Goal: Information Seeking & Learning: Learn about a topic

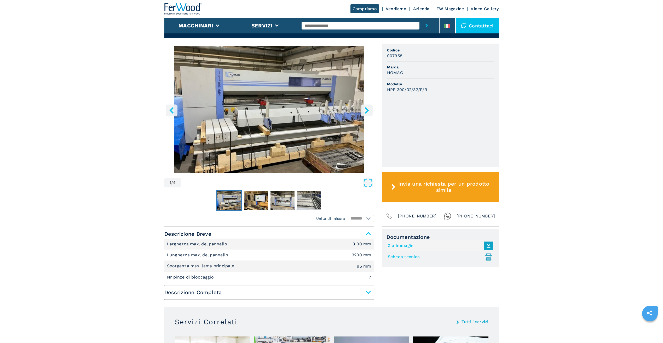
scroll to position [157, 0]
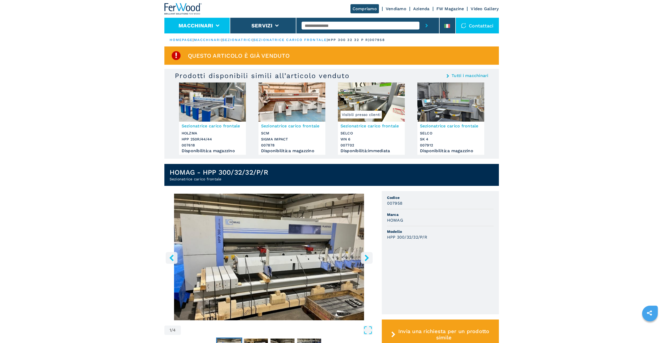
click at [200, 24] on button "Macchinari" at bounding box center [195, 25] width 35 height 6
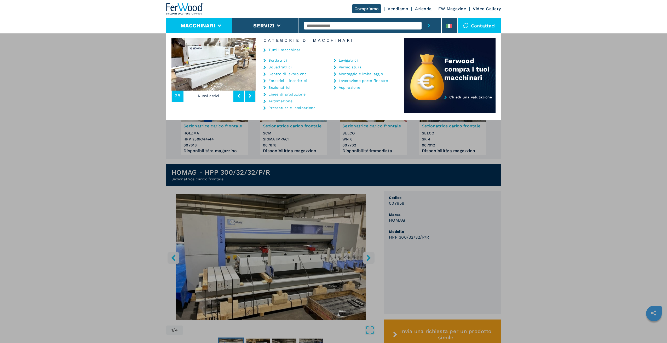
click at [184, 7] on img at bounding box center [185, 8] width 38 height 11
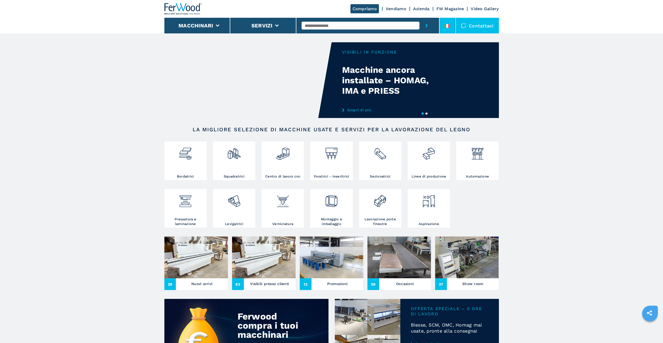
click at [447, 24] on icon at bounding box center [447, 26] width 6 height 4
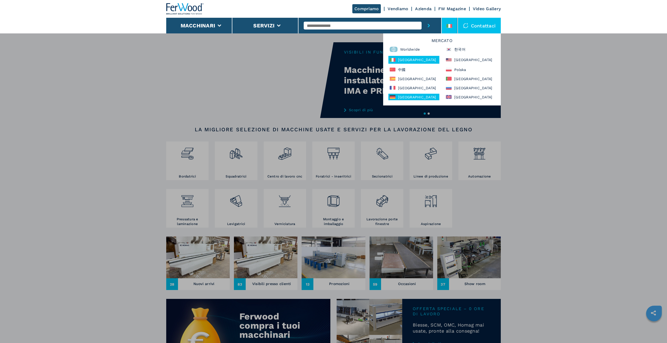
click at [403, 97] on div "Deutschland" at bounding box center [413, 97] width 51 height 7
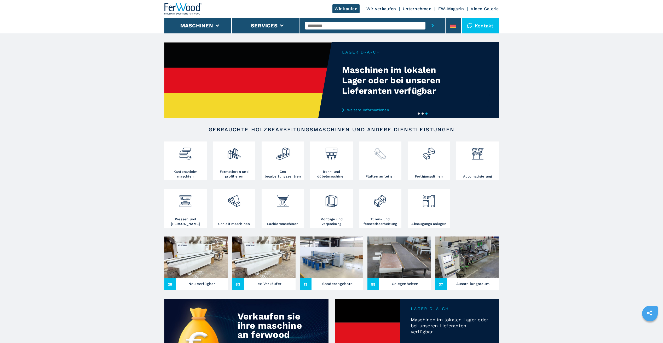
click at [382, 156] on img at bounding box center [380, 152] width 14 height 18
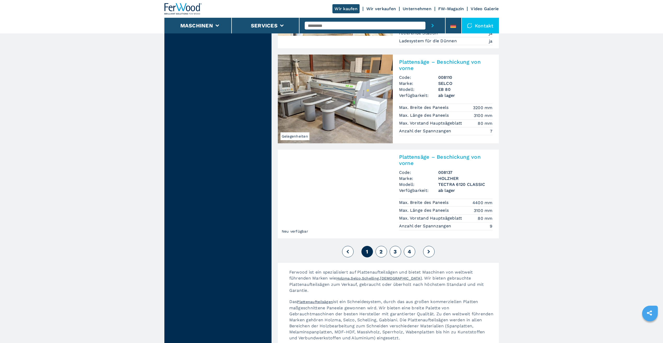
scroll to position [1097, 0]
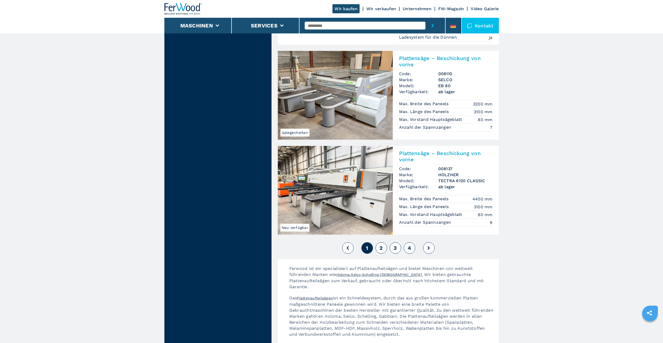
click at [379, 245] on span "2" at bounding box center [380, 248] width 3 height 6
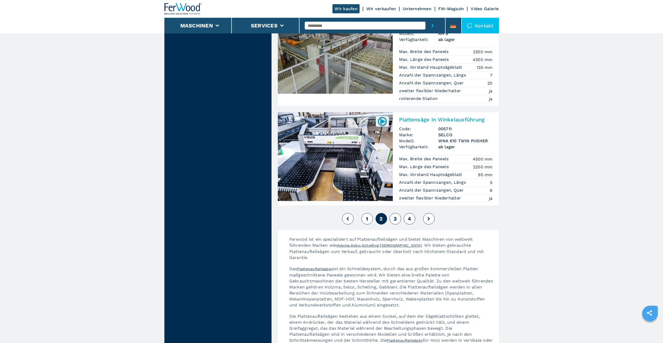
scroll to position [1150, 0]
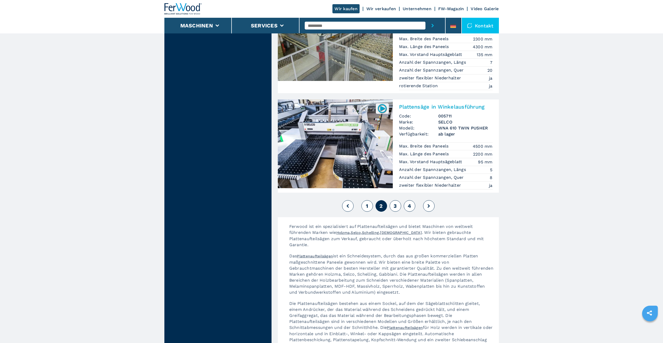
click at [397, 200] on button "3" at bounding box center [395, 205] width 11 height 11
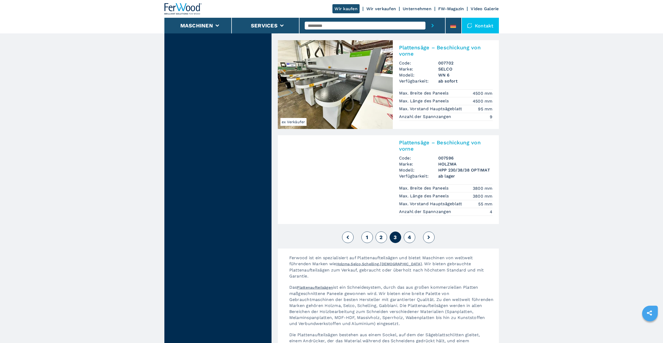
scroll to position [1097, 0]
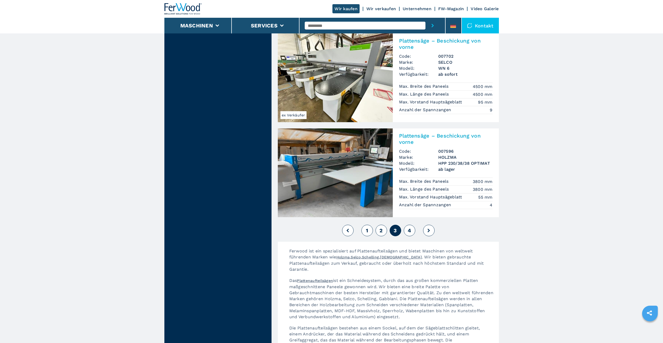
click at [408, 228] on span "4" at bounding box center [409, 231] width 3 height 6
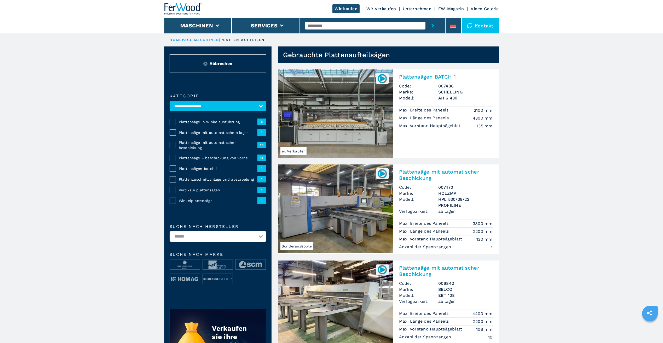
click at [263, 238] on select "**********" at bounding box center [218, 236] width 97 height 10
select select "******"
click at [170, 231] on select "**********" at bounding box center [218, 236] width 97 height 10
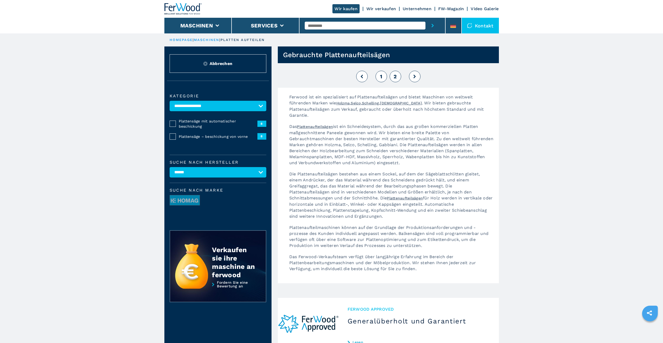
click at [383, 77] on button "1" at bounding box center [380, 76] width 11 height 11
select select
